Goal: Complete application form

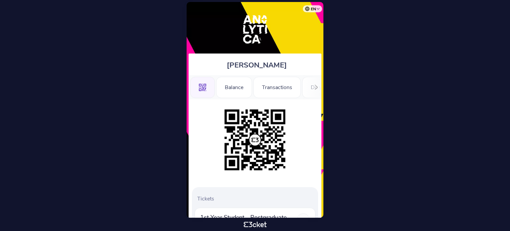
click at [312, 86] on div at bounding box center [316, 87] width 10 height 24
click at [424, 105] on body "en Português (Portugal) English Español Catalan Français José Luz .st0{fill-rul…" at bounding box center [255, 115] width 504 height 225
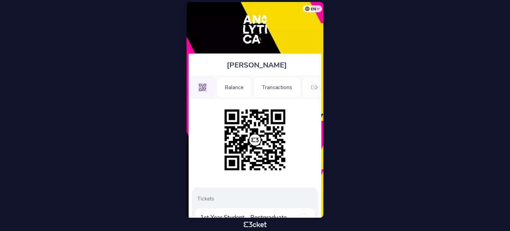
click at [316, 88] on icon at bounding box center [315, 87] width 3 height 5
click at [275, 87] on div "Registration Form" at bounding box center [275, 87] width 60 height 21
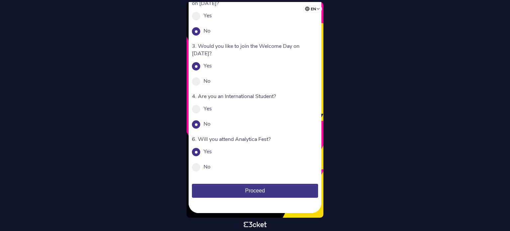
scroll to position [62, 0]
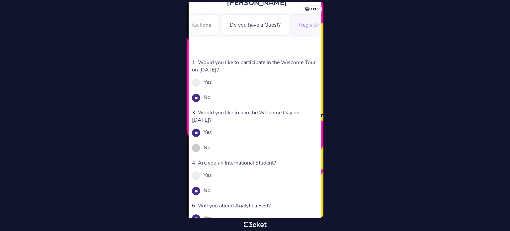
click at [198, 144] on div "No" at bounding box center [255, 147] width 126 height 7
click at [196, 146] on span at bounding box center [196, 148] width 8 height 8
click at [210, 147] on input "No" at bounding box center [213, 150] width 7 height 7
radio input "true"
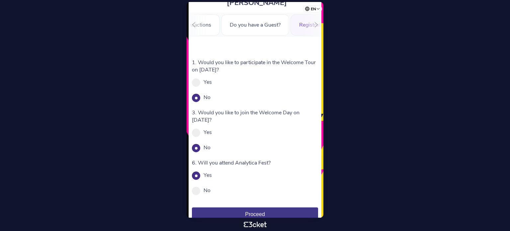
scroll to position [86, 0]
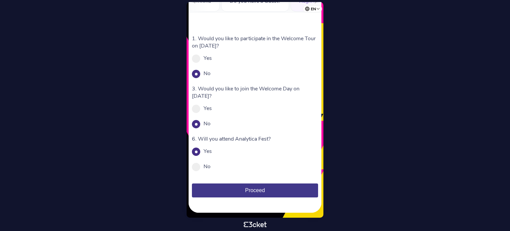
click at [266, 185] on button "Proceed" at bounding box center [255, 190] width 126 height 14
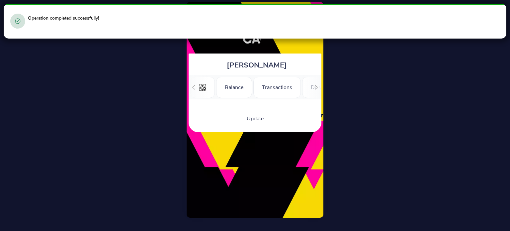
scroll to position [0, 81]
